Goal: Task Accomplishment & Management: Complete application form

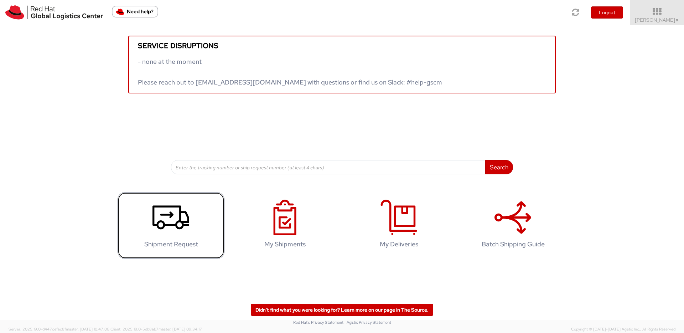
click at [183, 226] on use at bounding box center [171, 218] width 37 height 24
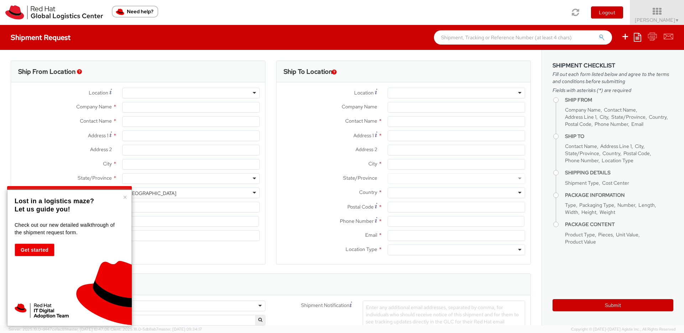
select select "809"
select select
click at [157, 92] on div at bounding box center [191, 93] width 138 height 11
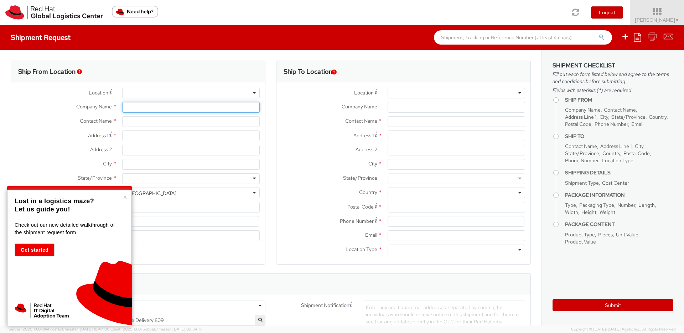
click at [168, 106] on input "Company Name *" at bounding box center [191, 107] width 138 height 11
click at [169, 107] on input "Company Name *" at bounding box center [191, 107] width 138 height 11
click at [122, 200] on p "Lost in a logistics maze?" at bounding box center [69, 201] width 108 height 8
click at [124, 198] on button "×" at bounding box center [125, 197] width 4 height 7
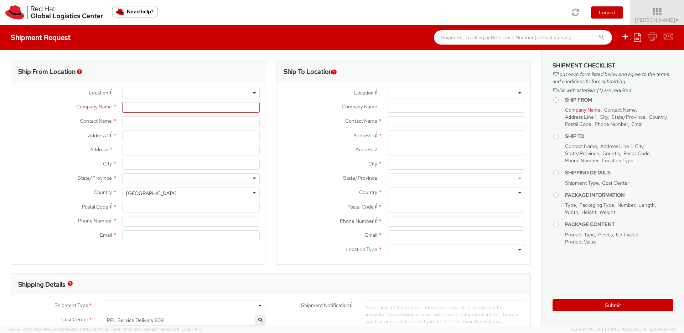
click at [145, 113] on div "Company Name *" at bounding box center [138, 109] width 254 height 14
click at [149, 108] on input "Company Name *" at bounding box center [191, 107] width 138 height 11
type input "Red Hat Czech s.r.o."
type input "[PERSON_NAME]"
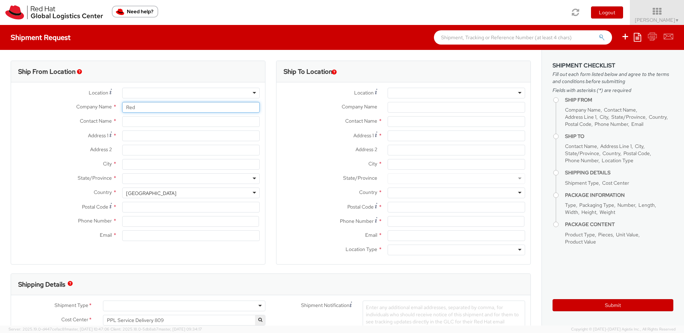
type input "Purkynova 647/111"
type input "[GEOGRAPHIC_DATA]"
type input "621 00"
type input "420532270445"
type input "[EMAIL_ADDRESS][DOMAIN_NAME]"
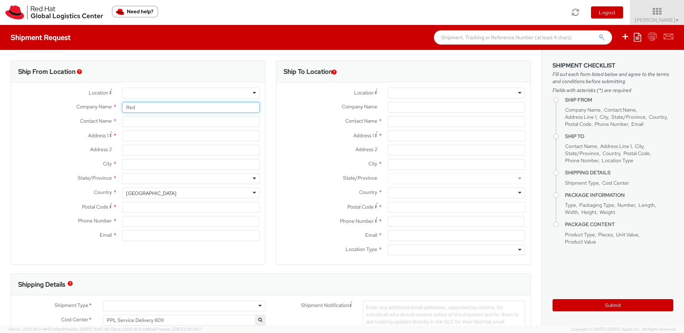
select select "CM"
select select "KGS"
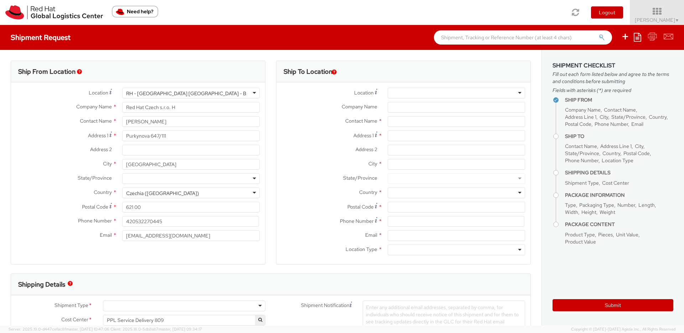
click at [210, 92] on div "RH - [GEOGRAPHIC_DATA] [GEOGRAPHIC_DATA] - B" at bounding box center [191, 93] width 138 height 11
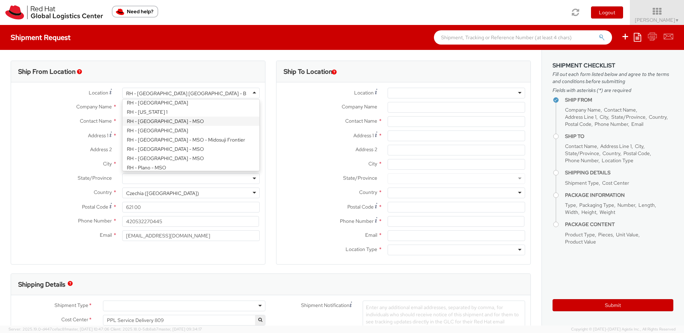
scroll to position [831, 0]
type input "Red Hat India Private Limited"
type input "Tower-X Level 1, [GEOGRAPHIC_DATA]"
type input "[GEOGRAPHIC_DATA], [GEOGRAPHIC_DATA]"
type input "[GEOGRAPHIC_DATA]"
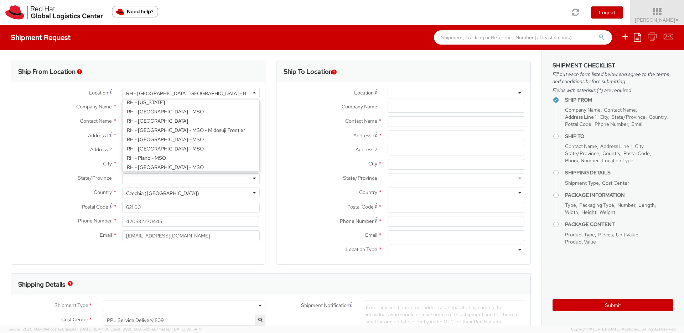
type input "411013"
type input "2066817173"
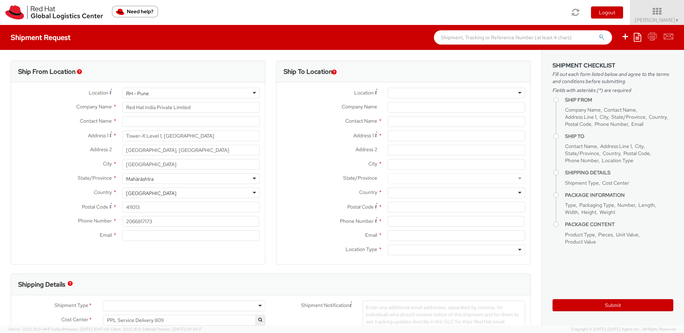
click at [446, 96] on div at bounding box center [457, 93] width 138 height 11
type input "mumb"
type input "Red Hat India Private Limited"
type input "A-201, Supreme Business Park"
type input "[GEOGRAPHIC_DATA]"
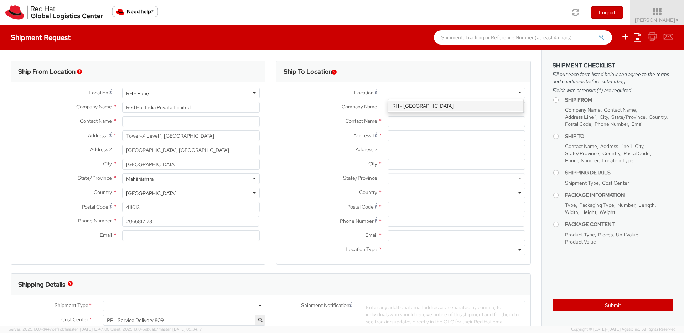
type input "[GEOGRAPHIC_DATA]"
type input "400076"
type input "912261147559"
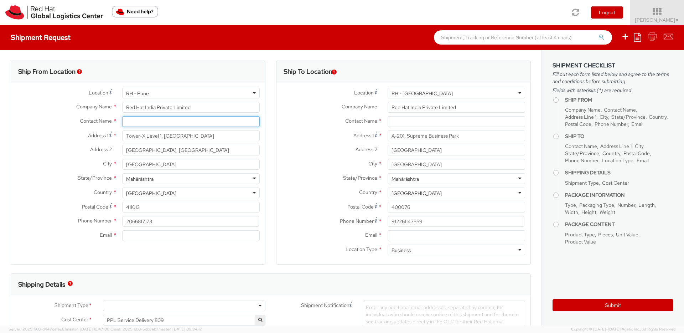
click at [231, 121] on input "text" at bounding box center [191, 121] width 138 height 11
click at [48, 152] on label "Address 2 *" at bounding box center [64, 149] width 106 height 9
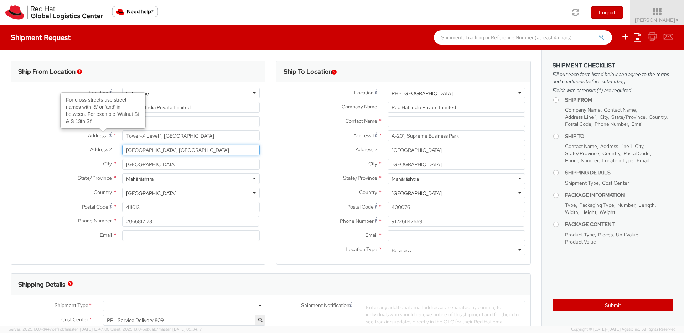
click at [122, 152] on input "[GEOGRAPHIC_DATA], [GEOGRAPHIC_DATA]" at bounding box center [191, 150] width 138 height 11
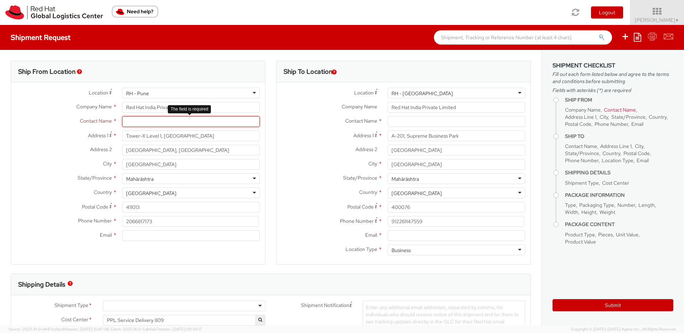
click at [128, 124] on input "text" at bounding box center [191, 121] width 138 height 11
drag, startPoint x: 141, startPoint y: 121, endPoint x: 104, endPoint y: 116, distance: 36.7
click at [104, 116] on div "Contact Name * [GEOGRAPHIC_DATA]" at bounding box center [138, 121] width 254 height 11
paste input "yatri Deshpande"
click at [279, 143] on div "Address 1 * A-201, [GEOGRAPHIC_DATA]" at bounding box center [404, 137] width 254 height 14
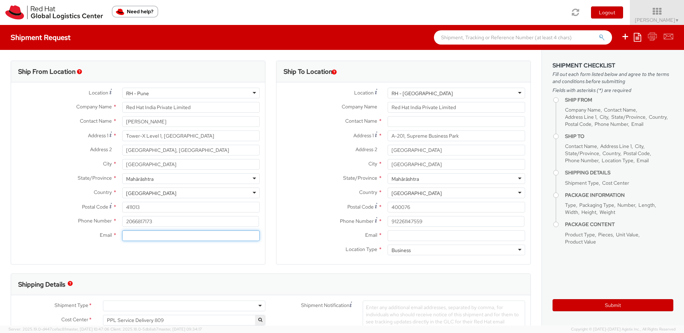
click at [131, 234] on input "Email *" at bounding box center [191, 235] width 138 height 11
drag, startPoint x: 118, startPoint y: 110, endPoint x: -2, endPoint y: 97, distance: 120.5
click at [0, 97] on html "annexa Batch Shipping Guide Created with Sketch. calendar Created with Sketch." at bounding box center [342, 166] width 684 height 333
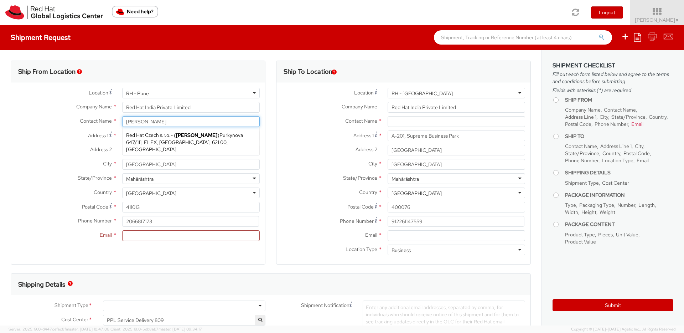
type input "[PERSON_NAME]"
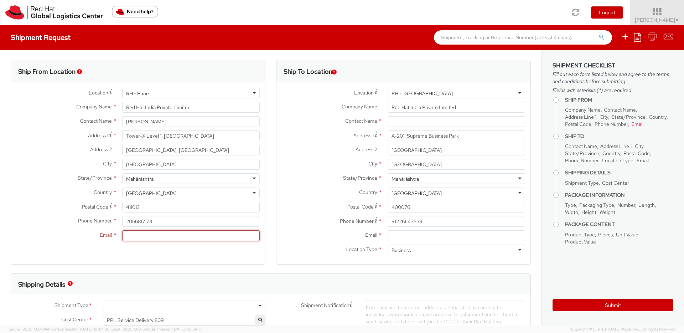
click at [142, 238] on input "Email *" at bounding box center [191, 235] width 138 height 11
click at [140, 238] on input "Email *" at bounding box center [191, 235] width 138 height 11
type input "[EMAIL_ADDRESS][DOMAIN_NAME]"
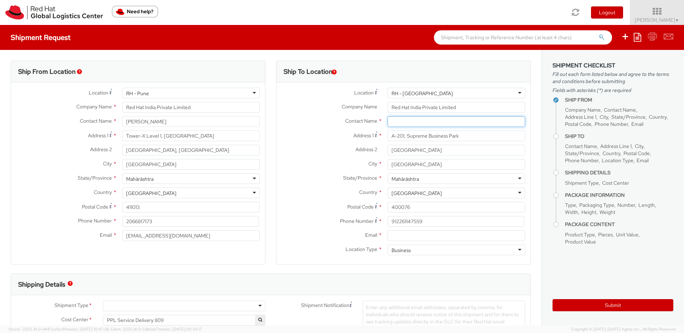
click at [397, 123] on input "text" at bounding box center [457, 121] width 138 height 11
paste input "[PERSON_NAME]"
type input "[PERSON_NAME]"
click at [416, 142] on span "[STREET_ADDRESS]" at bounding box center [416, 142] width 48 height 6
type input "912261147507"
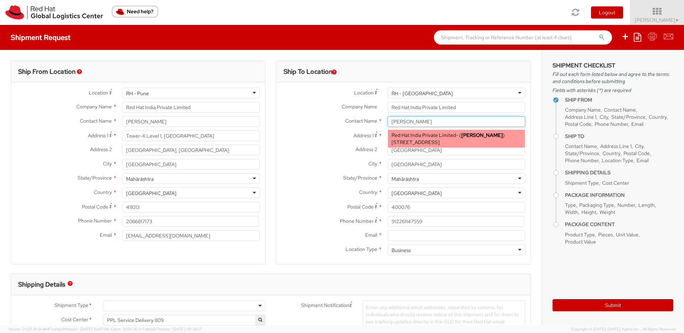
type input "[EMAIL_ADDRESS][DOMAIN_NAME]"
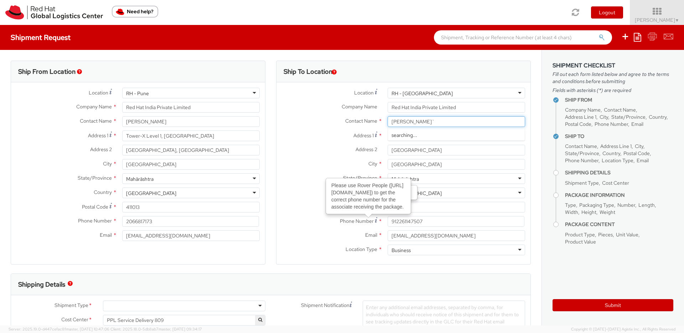
type input "[PERSON_NAME]`"
click at [296, 203] on label "Postal Code Enter Postal Code here *" at bounding box center [330, 207] width 106 height 10
click at [388, 203] on input "400076" at bounding box center [457, 207] width 138 height 11
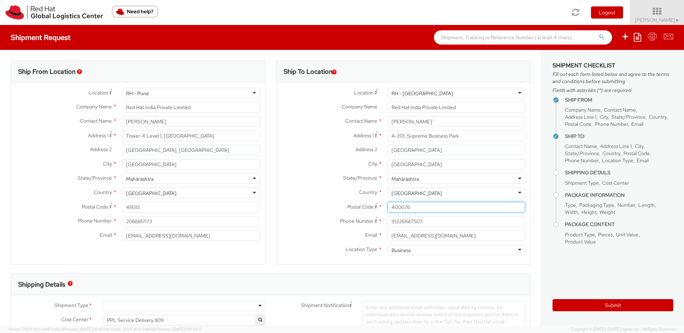
scroll to position [15, 0]
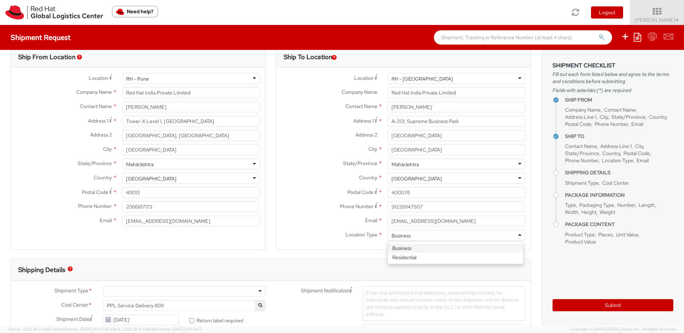
click at [421, 237] on div "Business" at bounding box center [457, 235] width 138 height 11
click at [304, 192] on label "Postal Code *" at bounding box center [330, 192] width 106 height 10
click at [388, 192] on input "400076" at bounding box center [457, 192] width 138 height 11
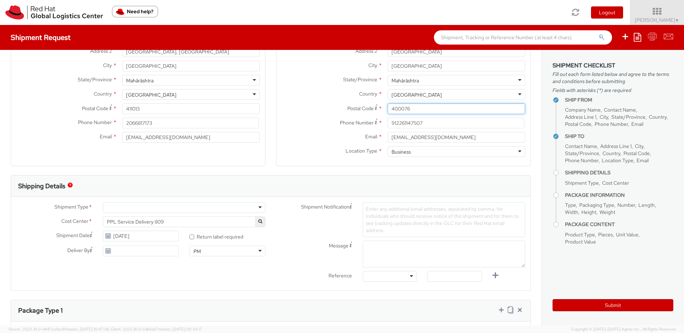
scroll to position [166, 0]
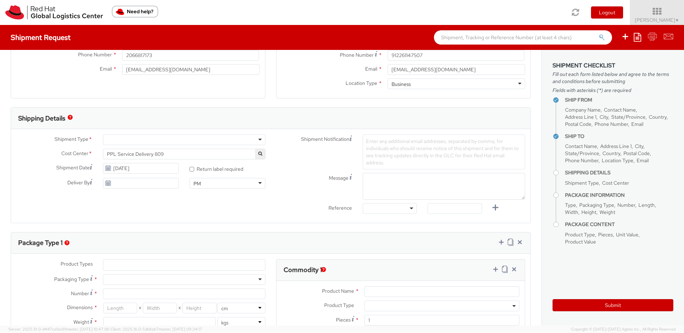
click at [212, 141] on div at bounding box center [184, 139] width 163 height 11
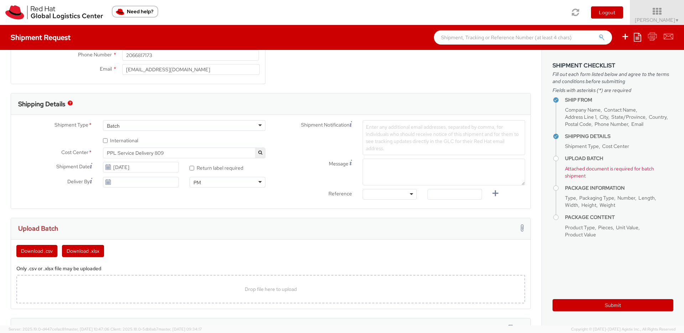
click at [172, 125] on div "Batch" at bounding box center [184, 125] width 163 height 11
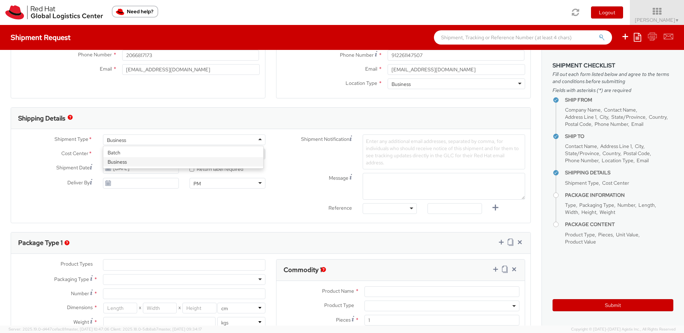
click at [166, 141] on div "Business" at bounding box center [184, 139] width 163 height 11
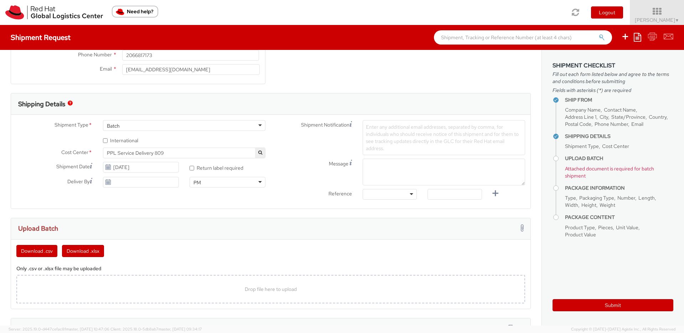
click at [174, 128] on div "Batch" at bounding box center [184, 125] width 163 height 11
click at [166, 142] on div "Shipment Type * Batch Batch Batch Business * International" at bounding box center [140, 132] width 249 height 24
click at [165, 146] on div "Shipment Type * Batch Batch Batch Business * International" at bounding box center [141, 133] width 260 height 27
click at [166, 131] on div "Shipment Type * Batch Batch Batch Business * International" at bounding box center [140, 132] width 249 height 24
click at [167, 123] on div "Batch" at bounding box center [184, 125] width 163 height 11
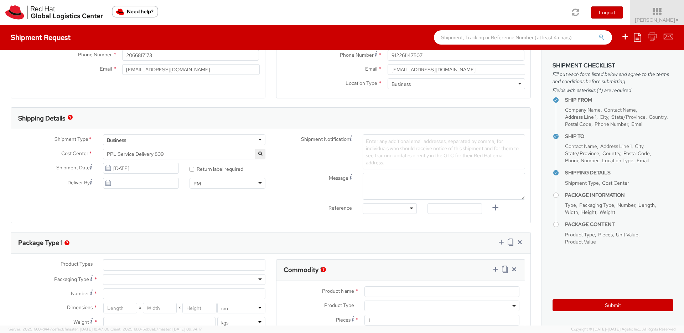
click at [161, 141] on div "Business" at bounding box center [184, 139] width 163 height 11
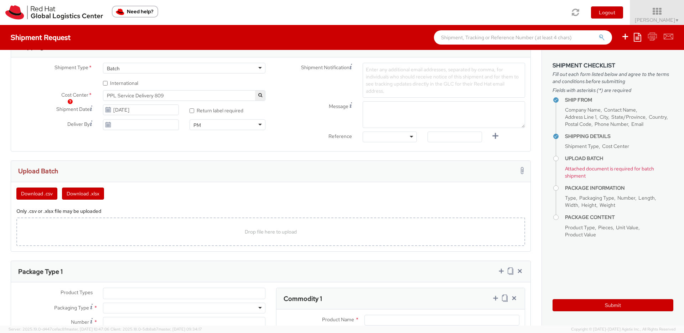
scroll to position [228, 0]
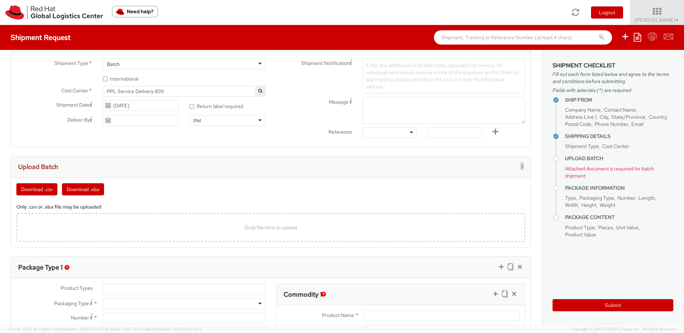
click at [135, 61] on div "Batch" at bounding box center [184, 63] width 163 height 11
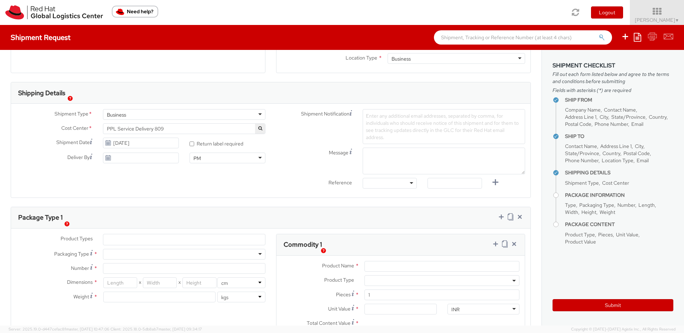
scroll to position [185, 0]
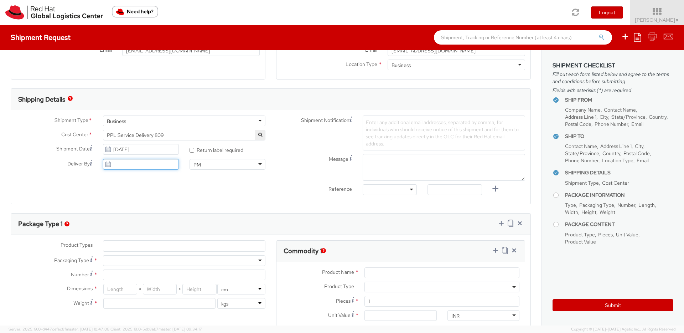
type input "[DATE]"
click at [125, 163] on input "[DATE]" at bounding box center [141, 164] width 76 height 11
click at [46, 166] on label "Deliver By" at bounding box center [54, 163] width 87 height 9
click at [103, 166] on input "[DATE]" at bounding box center [141, 164] width 76 height 11
click at [55, 156] on div "Shipment Date [DATE]" at bounding box center [97, 151] width 173 height 14
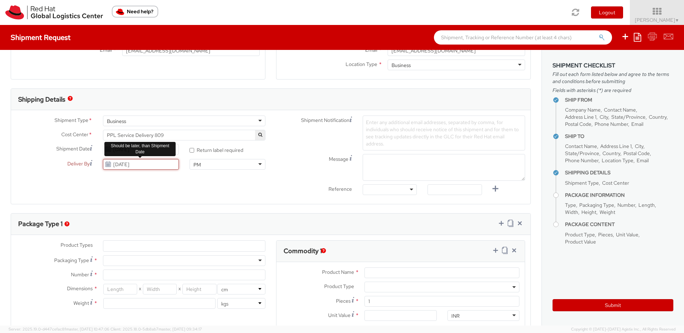
click at [158, 168] on input "[DATE]" at bounding box center [141, 164] width 76 height 11
click at [157, 168] on input "[DATE]" at bounding box center [141, 164] width 76 height 11
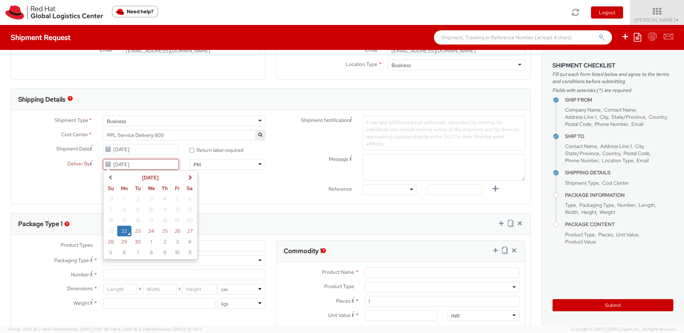
drag, startPoint x: 157, startPoint y: 168, endPoint x: 9, endPoint y: 143, distance: 150.0
click at [7, 143] on div "Ship From Location Location * [GEOGRAPHIC_DATA] - [GEOGRAPHIC_DATA] [GEOGRAPHIC…" at bounding box center [271, 181] width 542 height 633
click at [57, 179] on div "Shipment Type * Business Business Batch Business Cost Center * PPL Service Deli…" at bounding box center [271, 156] width 520 height 83
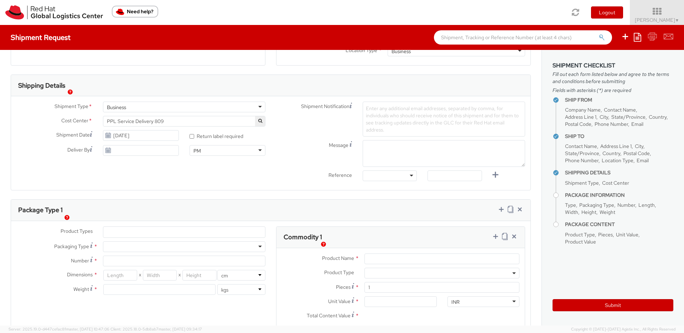
scroll to position [213, 0]
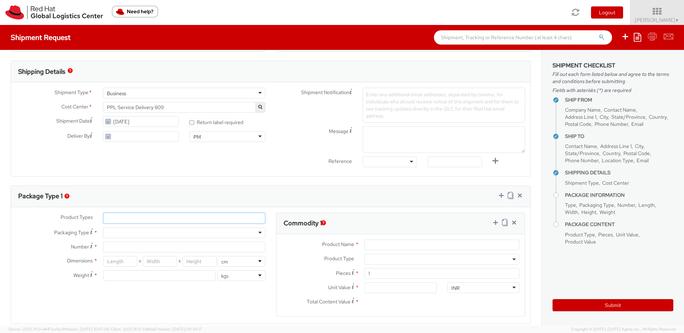
click at [141, 222] on ul at bounding box center [184, 218] width 162 height 11
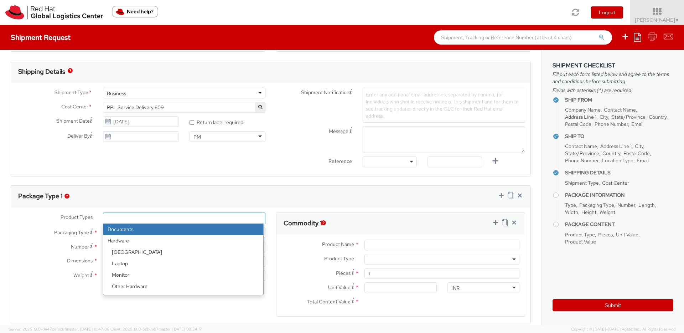
select select "DOCUMENT"
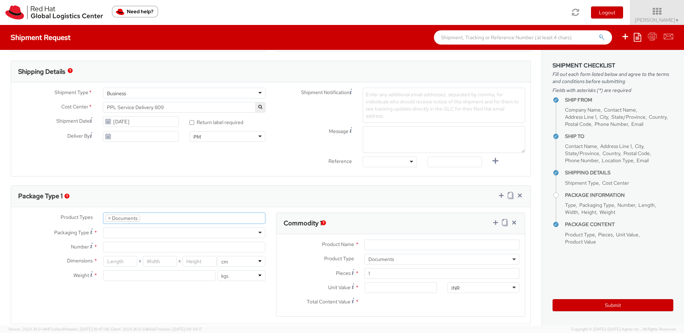
type input "Documents"
select select "DOCUMENT"
type input "1.00"
click at [145, 236] on div at bounding box center [184, 232] width 163 height 11
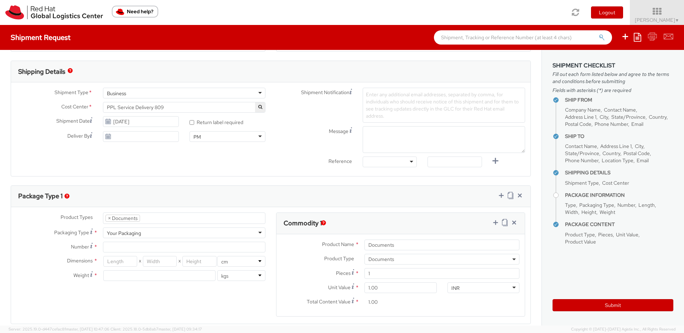
drag, startPoint x: 138, startPoint y: 250, endPoint x: 137, endPoint y: 238, distance: 11.5
click at [137, 236] on div "Your Packaging" at bounding box center [124, 233] width 34 height 7
type input "1"
type input "24.13"
type input "31.75"
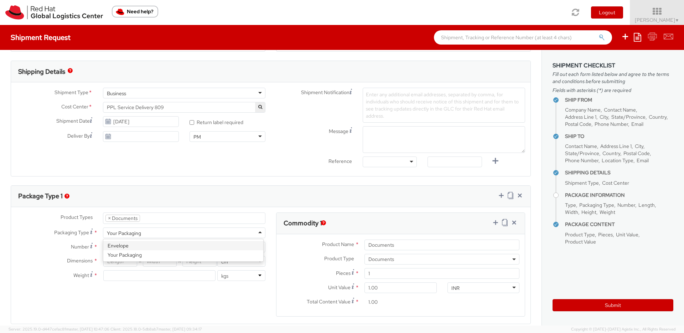
type input "0.64"
type input "0.5"
click at [143, 248] on input "1" at bounding box center [184, 247] width 163 height 11
click at [36, 245] on label "Number *" at bounding box center [54, 247] width 87 height 10
click at [103, 245] on input "1" at bounding box center [184, 247] width 163 height 11
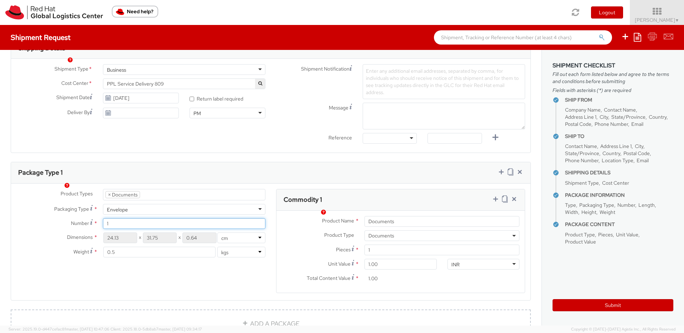
scroll to position [250, 0]
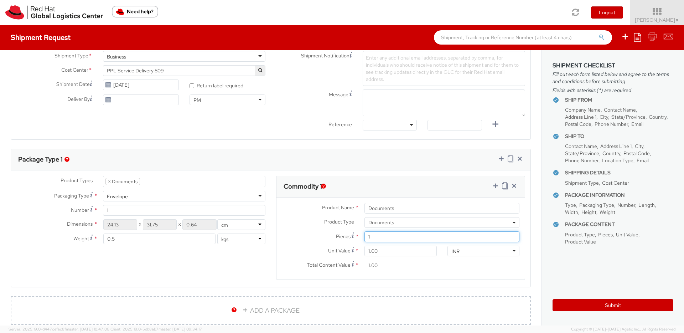
click at [413, 238] on input "1" at bounding box center [442, 236] width 155 height 11
type input "0.00"
type input "2"
click at [246, 276] on div "Product Types * Documents Docking Station Laptop Monitor Other Hardware Server …" at bounding box center [271, 232] width 520 height 113
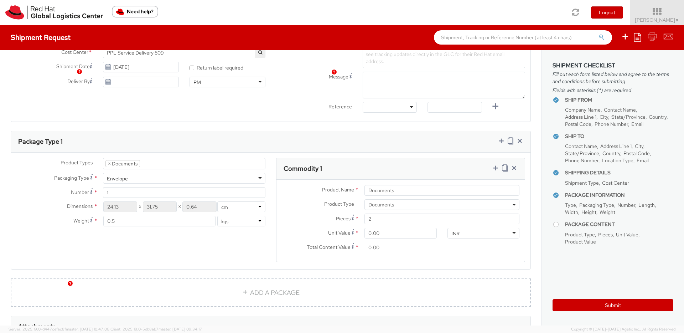
scroll to position [386, 0]
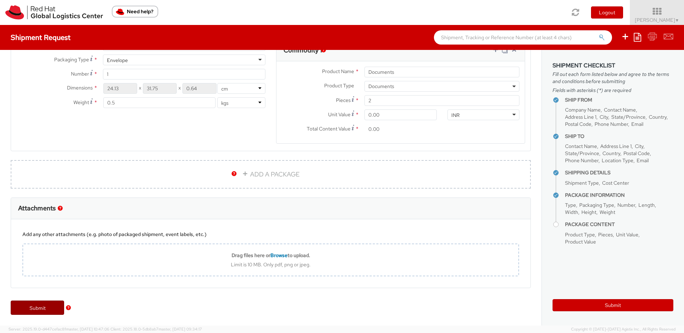
click at [50, 313] on link "Submit" at bounding box center [37, 307] width 53 height 14
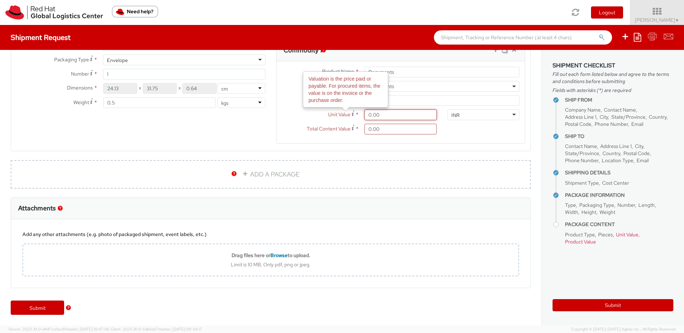
drag, startPoint x: 389, startPoint y: 116, endPoint x: 350, endPoint y: 117, distance: 39.2
click at [350, 117] on div "Unit Value Valuation is the price paid or payable. For procured items, the valu…" at bounding box center [360, 114] width 166 height 11
type input "1.00"
type input "2.00"
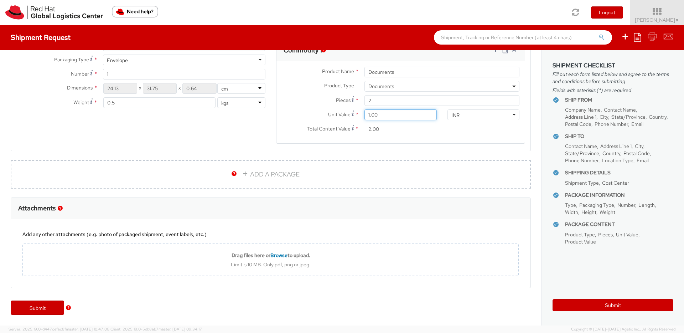
type input "10.00"
type input "20.00"
type input "100.00"
type input "200.00"
drag, startPoint x: 374, startPoint y: 115, endPoint x: 349, endPoint y: 117, distance: 24.6
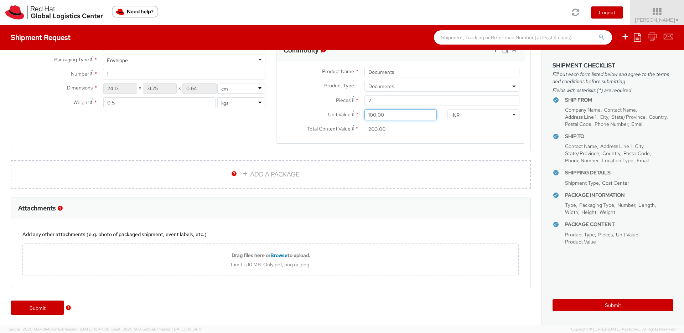
click at [349, 117] on div "Unit Value Valuation is the price paid or payable. For procured items, the valu…" at bounding box center [360, 114] width 166 height 11
type input "1.00"
type input "2.00"
click at [251, 135] on div "Product Types * Documents Docking Station Laptop Monitor Other Hardware Server …" at bounding box center [271, 96] width 520 height 113
click at [51, 313] on link "Submit" at bounding box center [37, 307] width 53 height 14
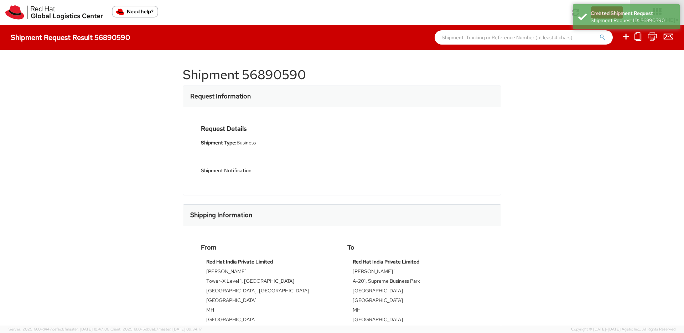
click at [270, 72] on h1 "Shipment 56890590" at bounding box center [342, 75] width 319 height 14
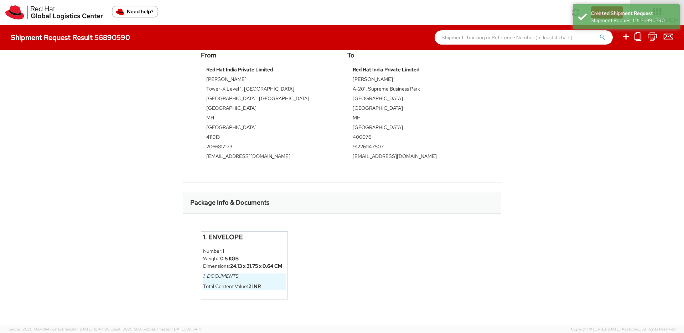
scroll to position [195, 0]
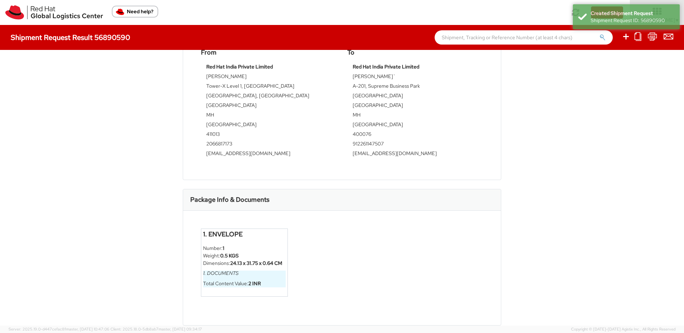
click at [252, 282] on strong "2 INR" at bounding box center [254, 283] width 12 height 6
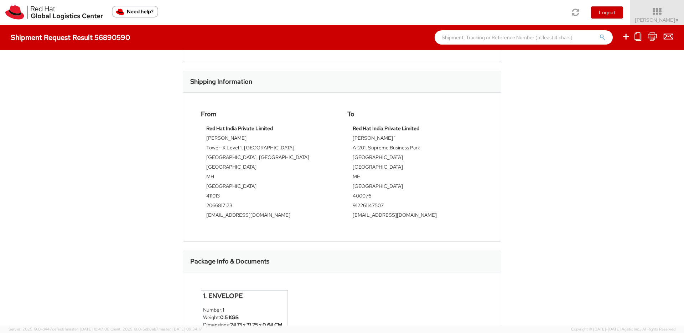
scroll to position [0, 0]
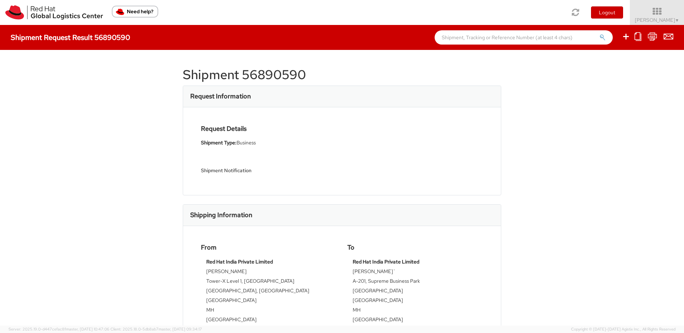
click at [268, 77] on h1 "Shipment 56890590" at bounding box center [342, 75] width 319 height 14
click at [271, 76] on h1 "Shipment 56890590" at bounding box center [342, 75] width 319 height 14
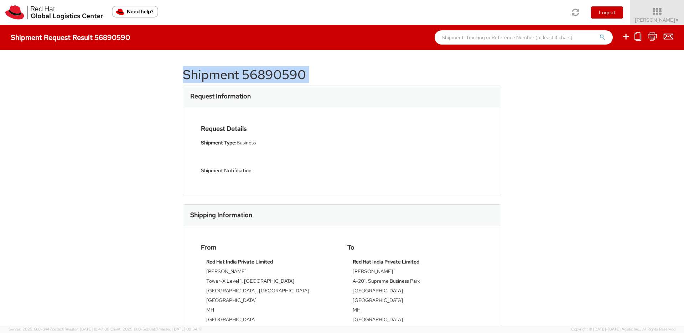
click at [271, 76] on h1 "Shipment 56890590" at bounding box center [342, 75] width 319 height 14
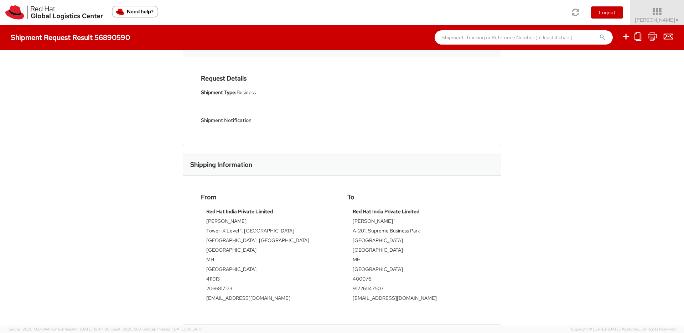
scroll to position [63, 0]
